Goal: Task Accomplishment & Management: Complete application form

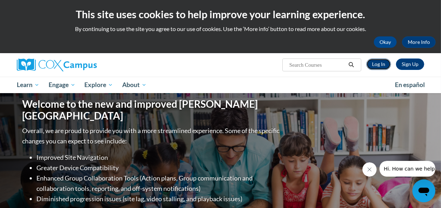
click at [384, 64] on link "Log In" at bounding box center [378, 64] width 25 height 11
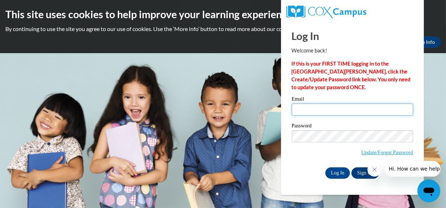
click at [299, 107] on input "Email" at bounding box center [352, 110] width 121 height 12
type input "edith.jimenez@ndo.org"
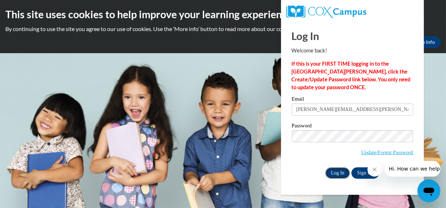
click at [338, 174] on input "Log In" at bounding box center [338, 173] width 25 height 11
click at [339, 172] on input "Log In" at bounding box center [338, 173] width 25 height 11
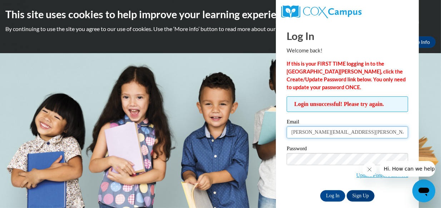
click at [350, 134] on input "[PERSON_NAME][EMAIL_ADDRESS][PERSON_NAME][DOMAIN_NAME]" at bounding box center [347, 132] width 121 height 12
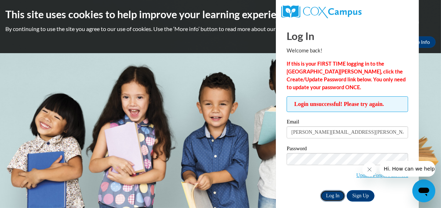
click at [328, 194] on input "Log In" at bounding box center [332, 195] width 25 height 11
click at [368, 170] on icon "Close message from company" at bounding box center [369, 170] width 4 height 4
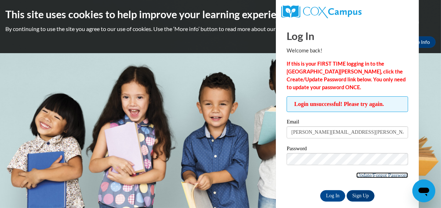
click at [398, 175] on link "Update/Forgot Password" at bounding box center [382, 176] width 52 height 6
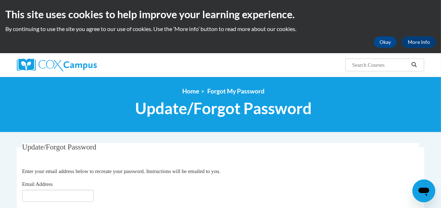
scroll to position [36, 0]
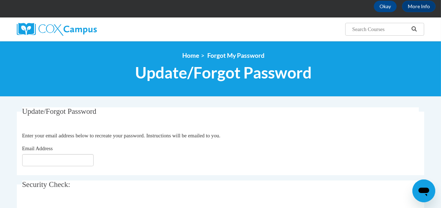
click at [19, 160] on fieldset "Update/Forgot Password Please enter your email address Enter your email address…" at bounding box center [220, 142] width 407 height 68
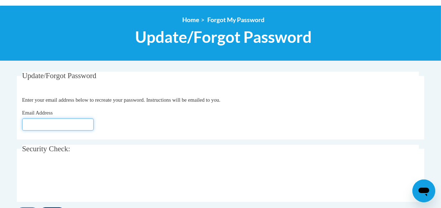
drag, startPoint x: 26, startPoint y: 126, endPoint x: 29, endPoint y: 129, distance: 4.8
click at [26, 126] on input "Email Address" at bounding box center [57, 125] width 71 height 12
type input "[PERSON_NAME][EMAIL_ADDRESS][DOMAIN_NAME]"
click at [197, 174] on div at bounding box center [220, 179] width 397 height 28
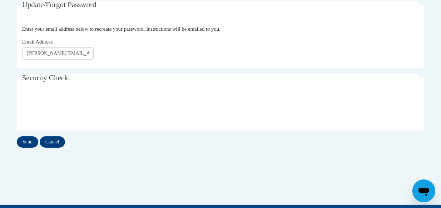
scroll to position [143, 0]
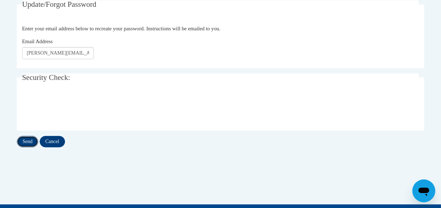
click at [29, 139] on input "Send" at bounding box center [27, 141] width 21 height 11
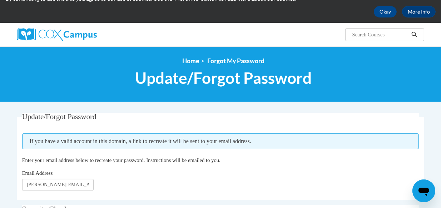
scroll to position [36, 0]
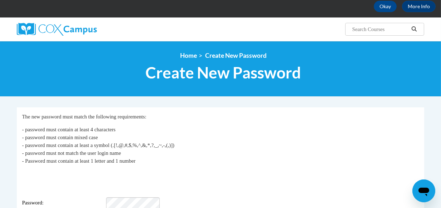
scroll to position [71, 0]
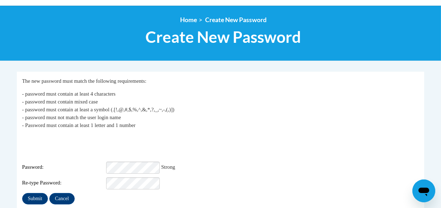
click at [180, 178] on div "Re-type Password:" at bounding box center [220, 184] width 397 height 12
click at [38, 193] on input "Submit" at bounding box center [35, 198] width 26 height 11
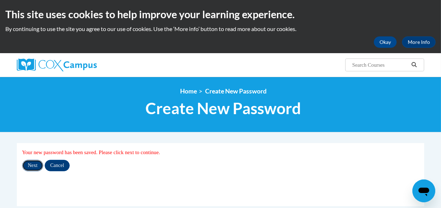
click at [35, 168] on input "Next" at bounding box center [32, 165] width 21 height 11
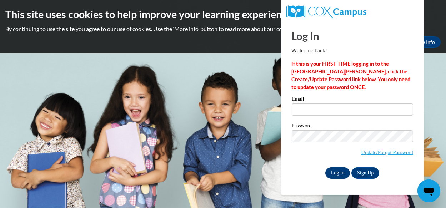
type input "edith.jimenez@ndo.org"
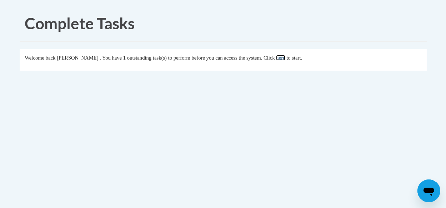
click at [285, 57] on link "here" at bounding box center [280, 58] width 9 height 6
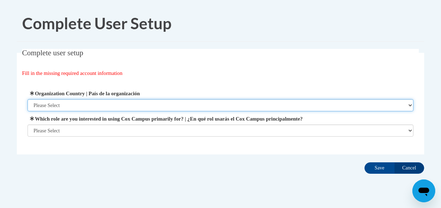
click at [64, 105] on select "Please Select United States | Estados Unidos Outside of the United States | Fue…" at bounding box center [221, 105] width 386 height 12
click at [409, 106] on select "Please Select United States | Estados Unidos Outside of the United States | Fue…" at bounding box center [221, 105] width 386 height 12
click at [29, 105] on select "Please Select United States | Estados Unidos Outside of the United States | Fue…" at bounding box center [221, 105] width 386 height 12
select select "ad49bcad-a171-4b2e-b99c-48b446064914"
click at [28, 99] on select "Please Select United States | Estados Unidos Outside of the United States | Fue…" at bounding box center [221, 105] width 386 height 12
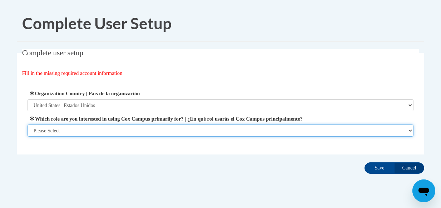
click at [68, 128] on select "Please Select College/University | Colegio/Universidad Community/Nonprofit Part…" at bounding box center [221, 131] width 386 height 12
select select "49058d88-fc43-4af8-93ac-fa8ced758464"
click at [28, 137] on select "Please Select College/University | Colegio/Universidad Community/Nonprofit Part…" at bounding box center [221, 131] width 386 height 12
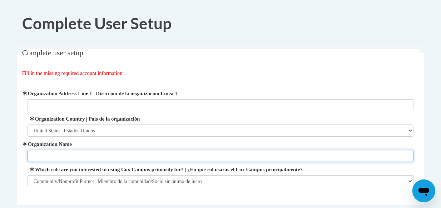
click at [31, 154] on input "Organization Name" at bounding box center [221, 156] width 386 height 12
type input "NDO"
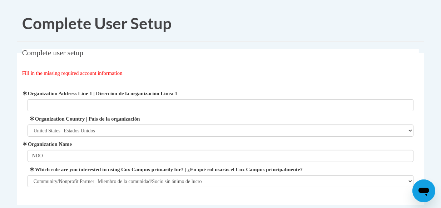
click at [130, 167] on label "Which role are you interested in using Cox Campus primarily for? | ¿En qué rol …" at bounding box center [221, 170] width 386 height 8
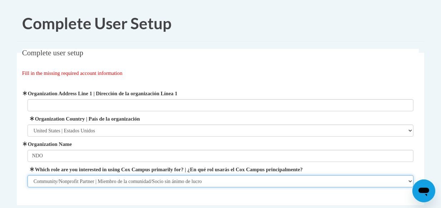
click at [130, 175] on select "Please Select College/University | Colegio/Universidad Community/Nonprofit Part…" at bounding box center [221, 181] width 386 height 12
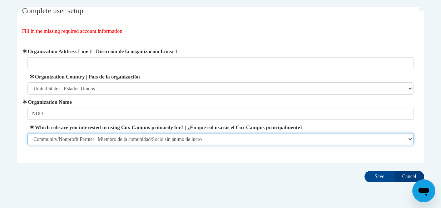
scroll to position [67, 0]
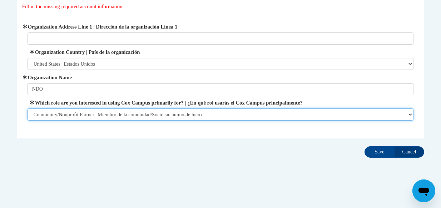
click at [101, 116] on select "Please Select College/University | Colegio/Universidad Community/Nonprofit Part…" at bounding box center [221, 115] width 386 height 12
click at [28, 109] on select "Please Select College/University | Colegio/Universidad Community/Nonprofit Part…" at bounding box center [221, 115] width 386 height 12
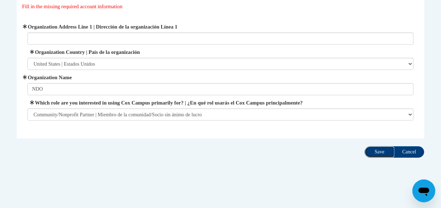
click at [378, 151] on input "Save" at bounding box center [379, 152] width 30 height 11
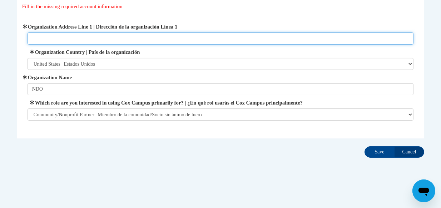
click at [33, 39] on input "Organization Address Line 1 | Dirección de la organización Línea 1" at bounding box center [221, 39] width 386 height 12
type input "1300 athens St Gainesville GA 30507"
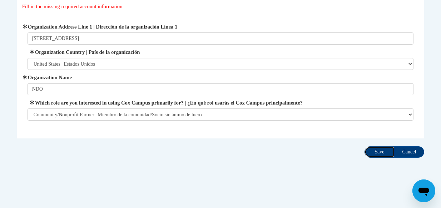
click at [383, 152] on input "Save" at bounding box center [379, 152] width 30 height 11
click at [388, 153] on input "Save" at bounding box center [379, 152] width 30 height 11
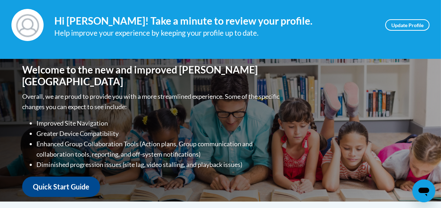
scroll to position [71, 0]
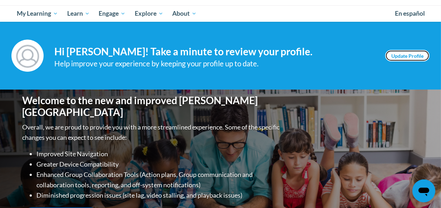
click at [415, 56] on link "Update Profile" at bounding box center [407, 55] width 44 height 11
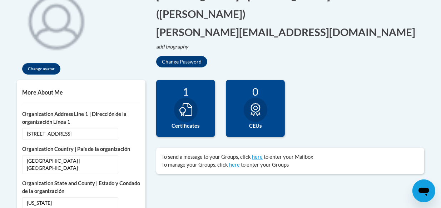
scroll to position [214, 0]
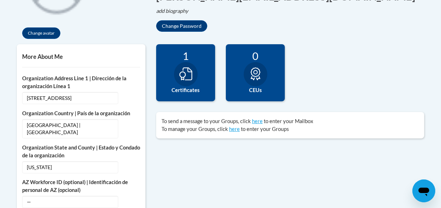
click at [189, 88] on label "Certificates" at bounding box center [186, 90] width 48 height 8
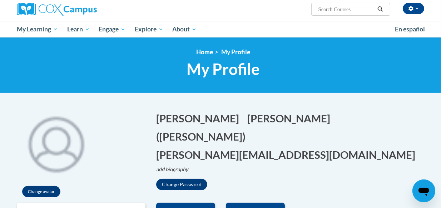
scroll to position [39, 0]
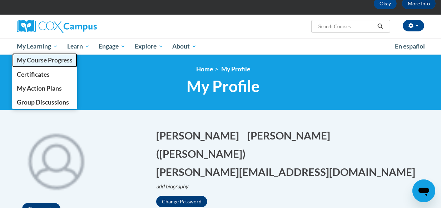
click at [66, 62] on span "My Course Progress" at bounding box center [45, 60] width 56 height 8
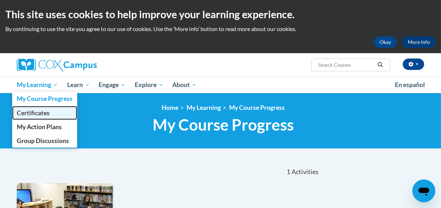
click at [61, 110] on link "Certificates" at bounding box center [44, 113] width 65 height 14
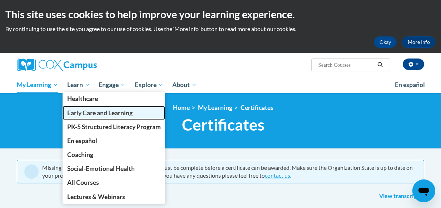
click at [120, 113] on span "Early Care and Learning" at bounding box center [99, 113] width 65 height 8
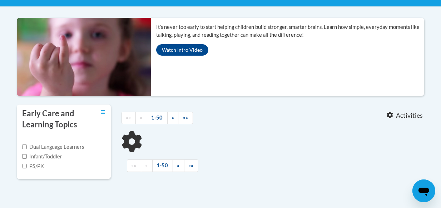
scroll to position [143, 0]
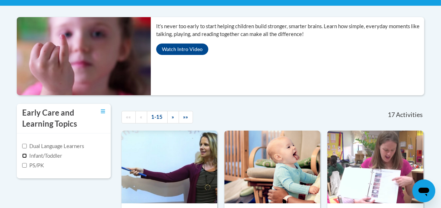
click at [25, 154] on input "Infant/Toddler" at bounding box center [24, 156] width 5 height 5
checkbox input "true"
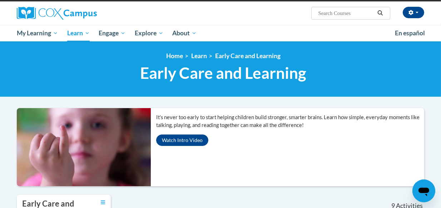
scroll to position [36, 0]
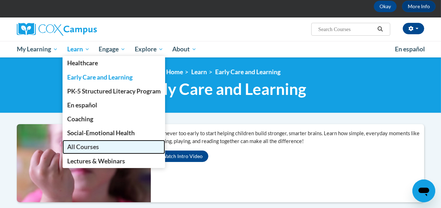
click at [121, 146] on link "All Courses" at bounding box center [114, 147] width 103 height 14
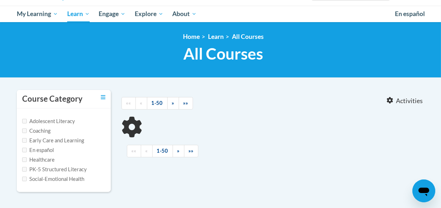
scroll to position [71, 0]
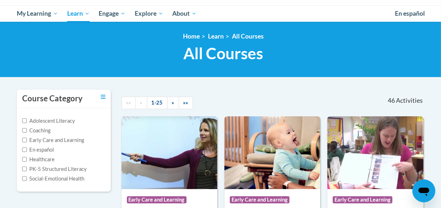
click at [54, 140] on label "Early Care and Learning" at bounding box center [53, 141] width 62 height 8
click at [27, 140] on input "Early Care and Learning" at bounding box center [24, 140] width 5 height 5
checkbox input "true"
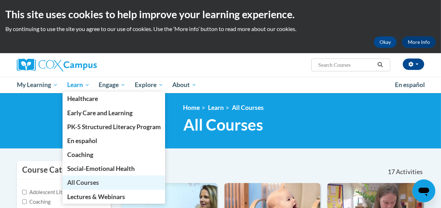
scroll to position [36, 0]
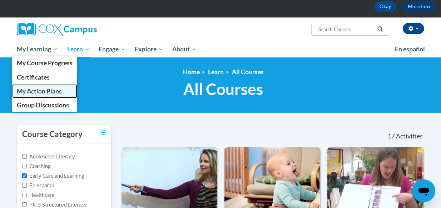
click at [62, 93] on span "My Action Plans" at bounding box center [39, 92] width 45 height 8
